Goal: Information Seeking & Learning: Learn about a topic

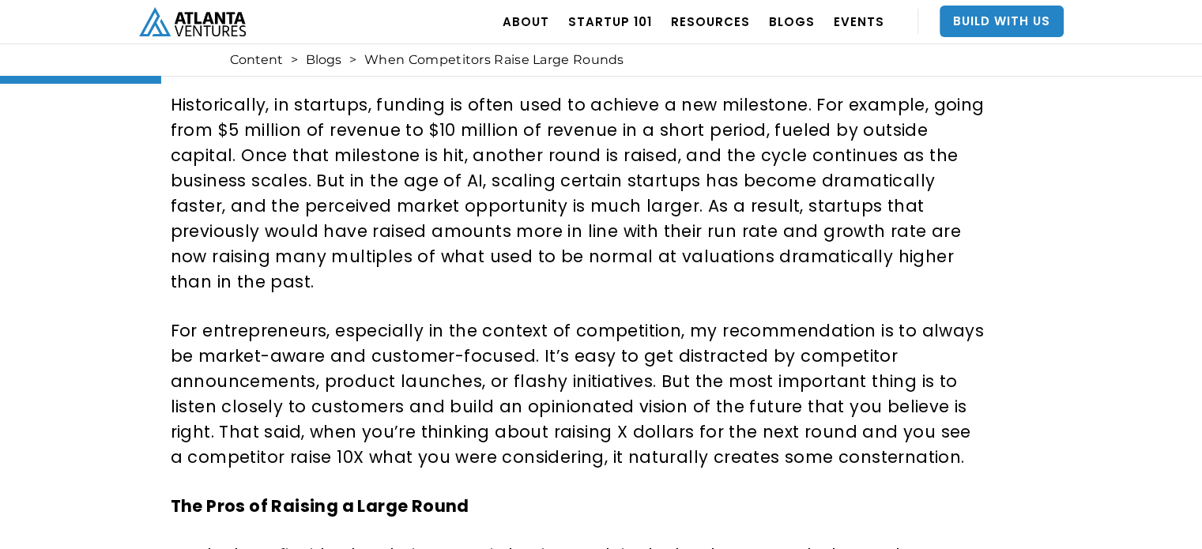
scroll to position [474, 0]
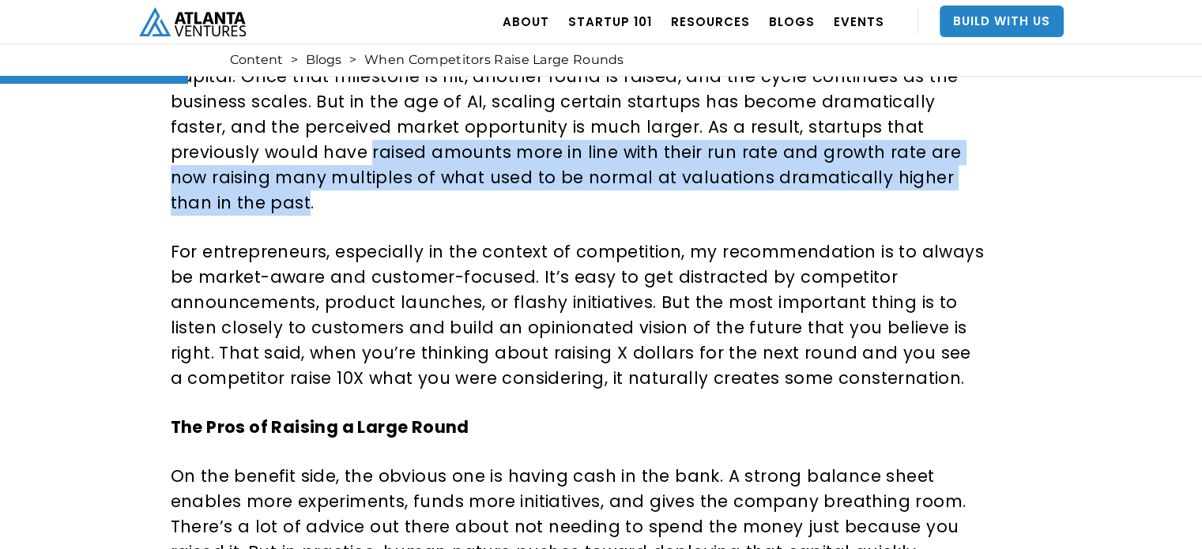
drag, startPoint x: 825, startPoint y: 179, endPoint x: 161, endPoint y: 157, distance: 664.7
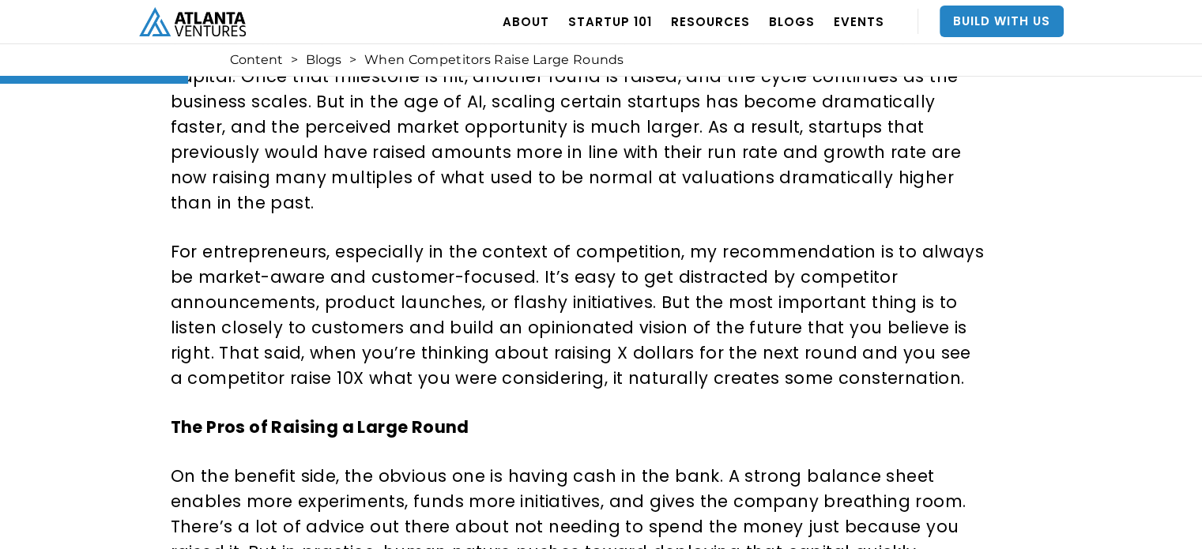
click at [430, 333] on p "For entrepreneurs, especially in the context of competition, my recommendation …" at bounding box center [579, 315] width 817 height 152
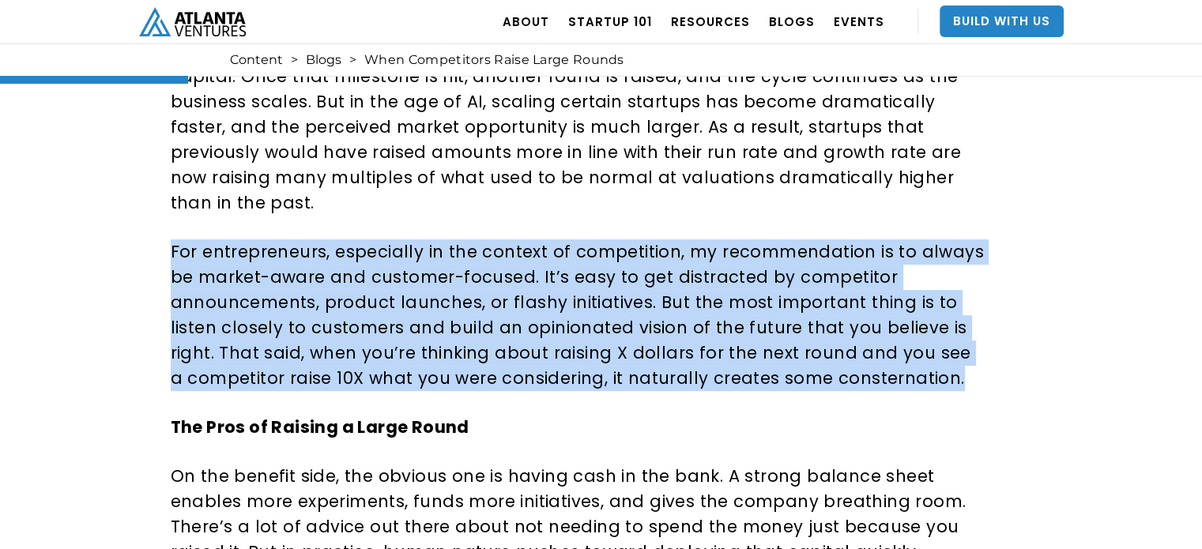
click at [430, 333] on p "For entrepreneurs, especially in the context of competition, my recommendation …" at bounding box center [579, 315] width 817 height 152
click at [639, 278] on p "For entrepreneurs, especially in the context of competition, my recommendation …" at bounding box center [579, 315] width 817 height 152
drag, startPoint x: 170, startPoint y: 226, endPoint x: 883, endPoint y: 361, distance: 726.0
click at [883, 361] on p "For entrepreneurs, especially in the context of competition, my recommendation …" at bounding box center [579, 315] width 817 height 152
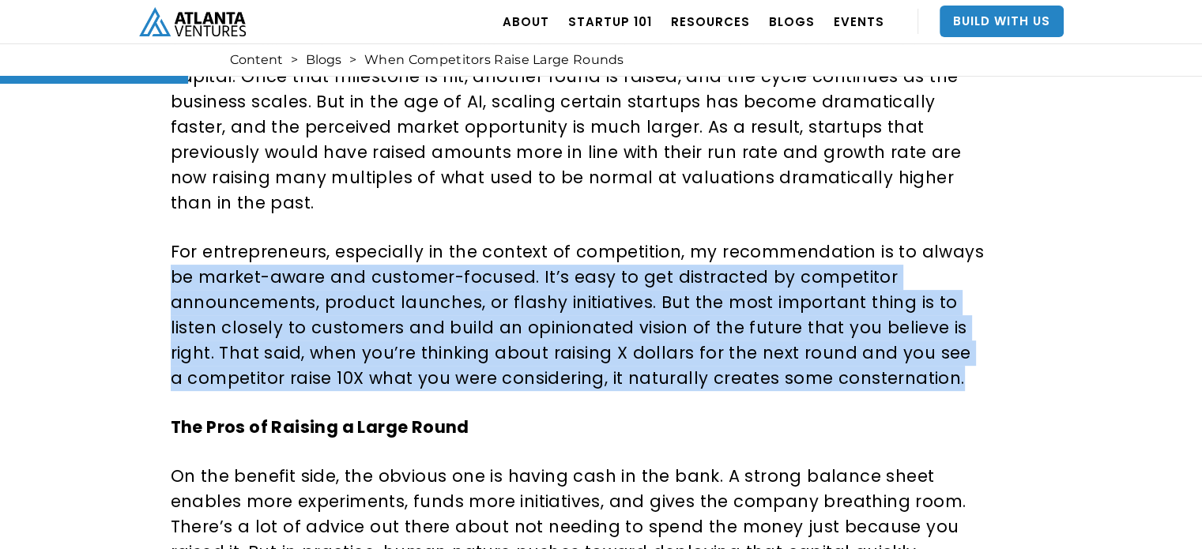
drag, startPoint x: 989, startPoint y: 359, endPoint x: 123, endPoint y: 230, distance: 875.4
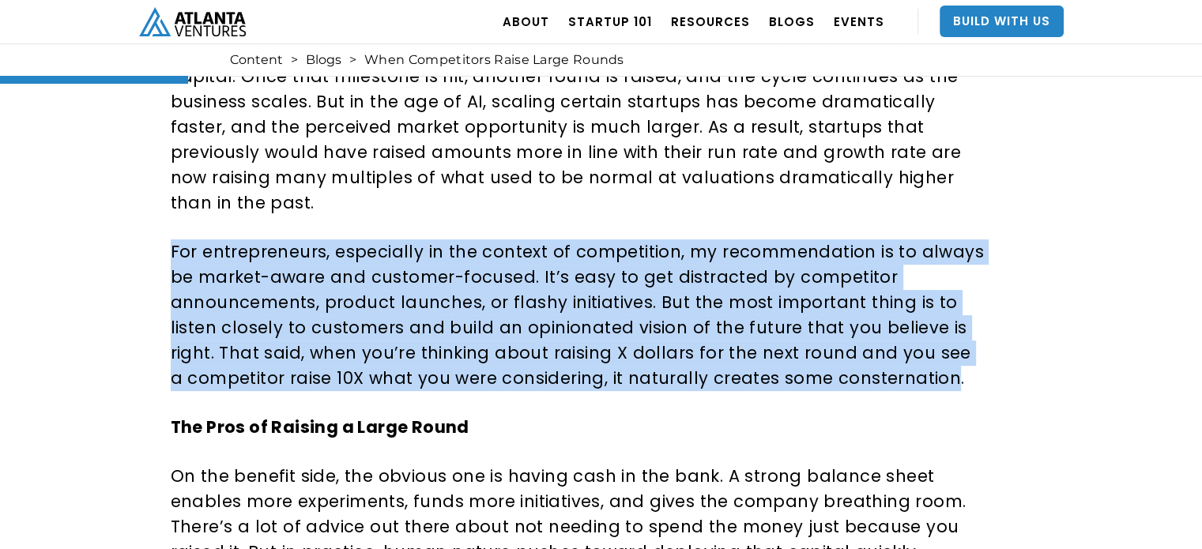
drag, startPoint x: 170, startPoint y: 224, endPoint x: 928, endPoint y: 356, distance: 769.9
click at [928, 356] on p "For entrepreneurs, especially in the context of competition, my recommendation …" at bounding box center [579, 315] width 817 height 152
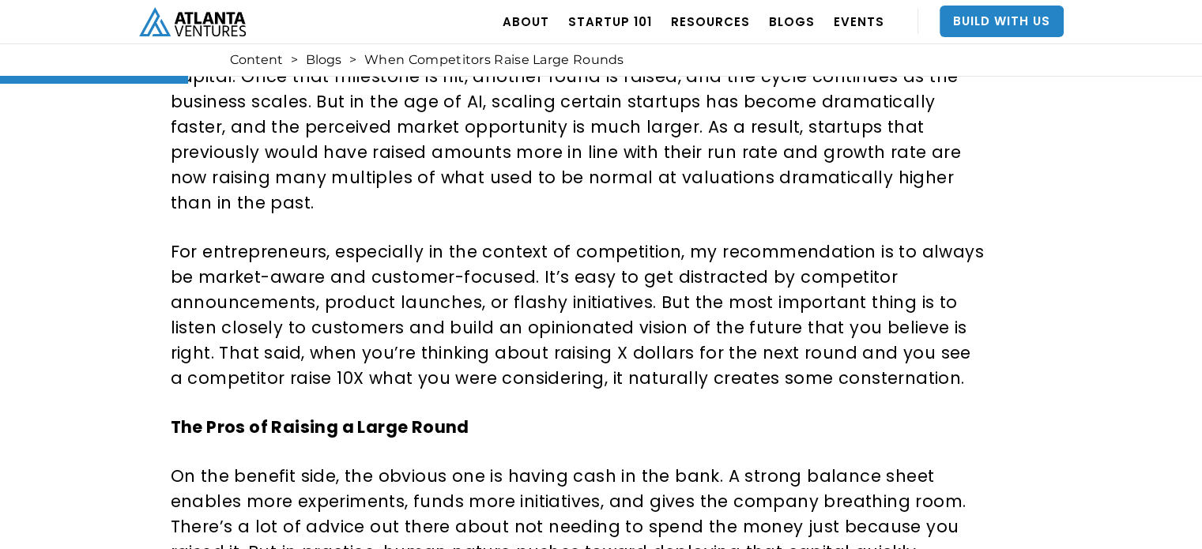
click at [929, 356] on p "For entrepreneurs, especially in the context of competition, my recommendation …" at bounding box center [579, 315] width 817 height 152
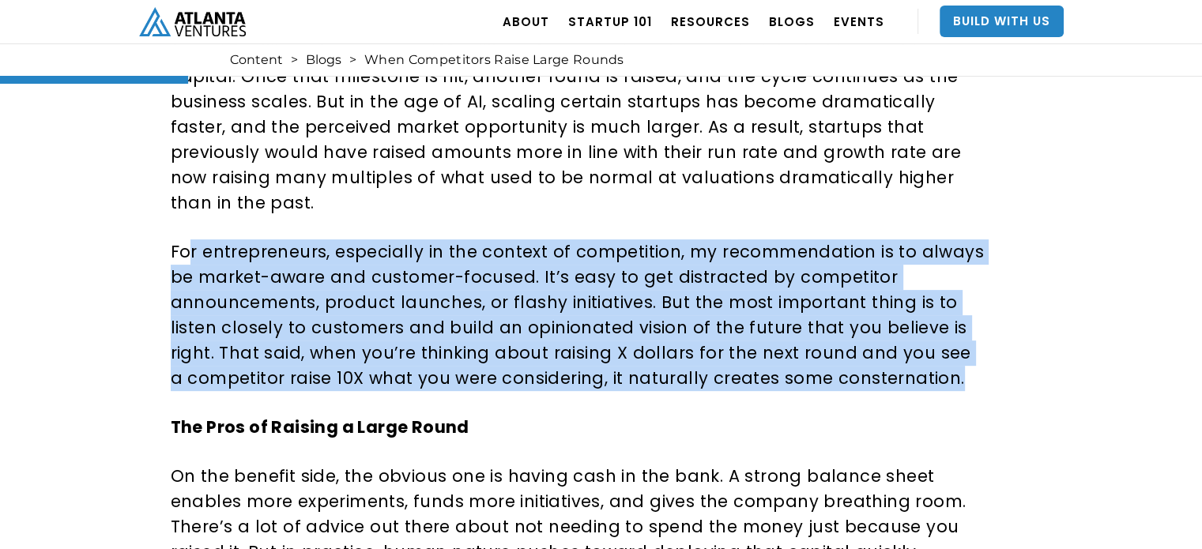
drag, startPoint x: 893, startPoint y: 353, endPoint x: 107, endPoint y: 246, distance: 792.5
click at [185, 239] on p "For entrepreneurs, especially in the context of competition, my recommendation …" at bounding box center [579, 315] width 817 height 152
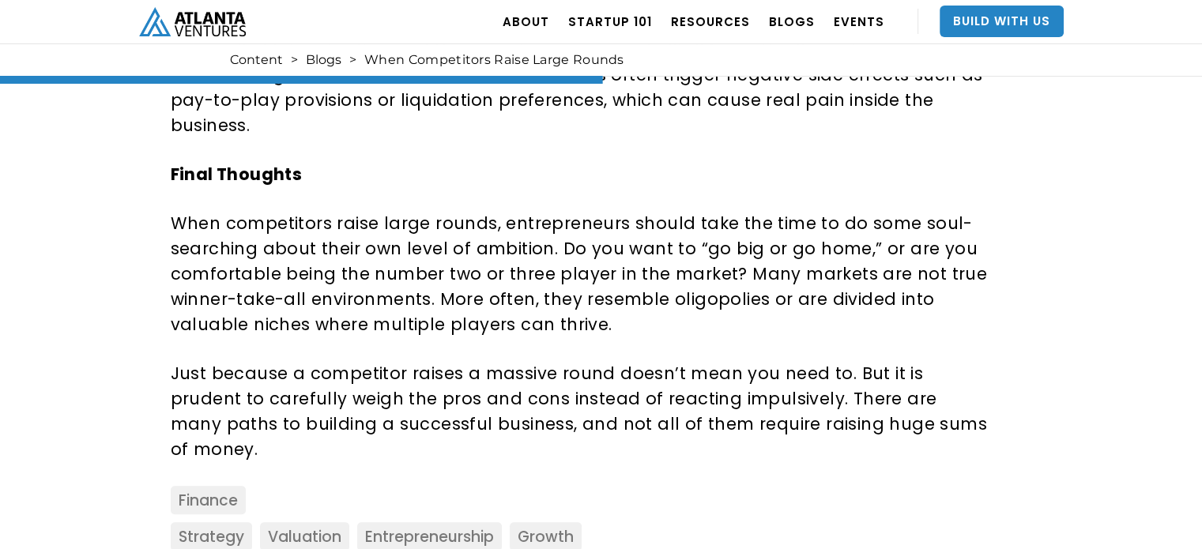
scroll to position [1501, 0]
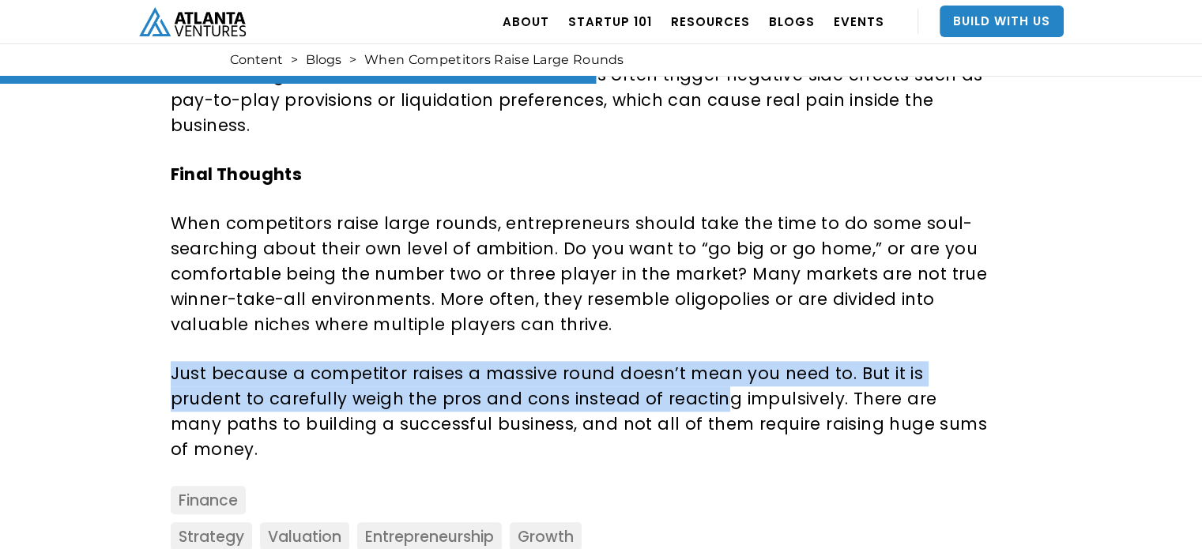
drag, startPoint x: 660, startPoint y: 255, endPoint x: 643, endPoint y: 314, distance: 61.7
